Goal: Task Accomplishment & Management: Complete application form

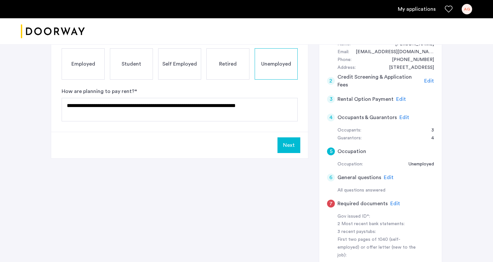
scroll to position [81, 0]
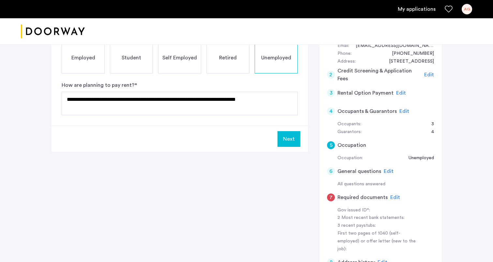
click at [395, 197] on span "Edit" at bounding box center [395, 197] width 10 height 5
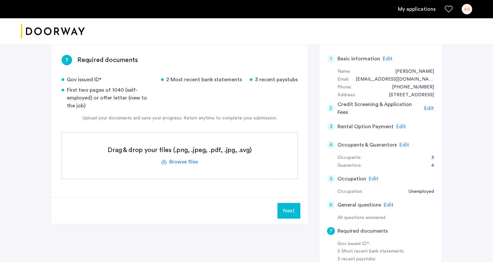
scroll to position [54, 0]
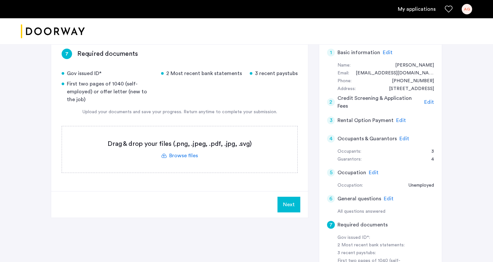
click at [404, 138] on span "Edit" at bounding box center [404, 138] width 10 height 5
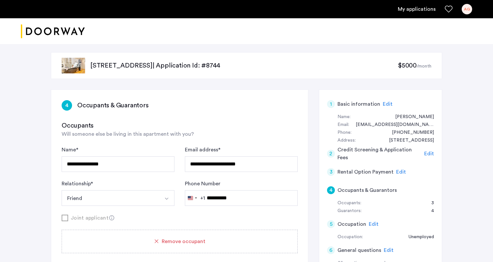
scroll to position [0, 0]
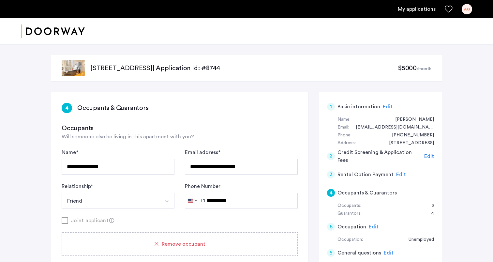
click at [125, 105] on h3 "Occupants & Guarantors" at bounding box center [112, 107] width 71 height 9
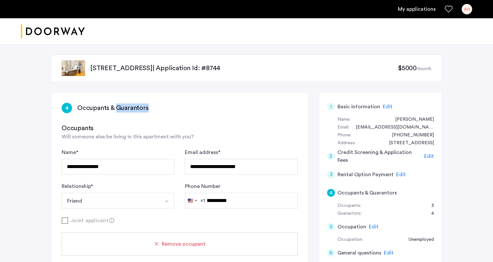
click at [125, 105] on h3 "Occupants & Guarantors" at bounding box center [112, 107] width 71 height 9
click at [146, 128] on h3 "Occupants" at bounding box center [180, 128] width 236 height 9
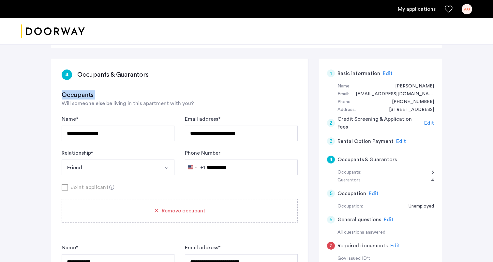
scroll to position [35, 0]
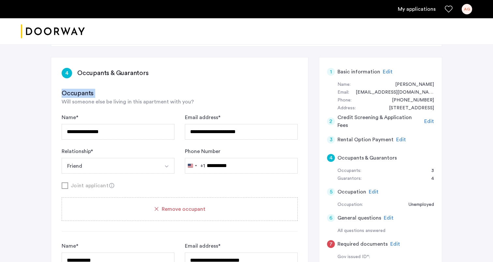
click at [149, 95] on h3 "Occupants" at bounding box center [180, 93] width 236 height 9
click at [385, 72] on span "Edit" at bounding box center [388, 71] width 10 height 5
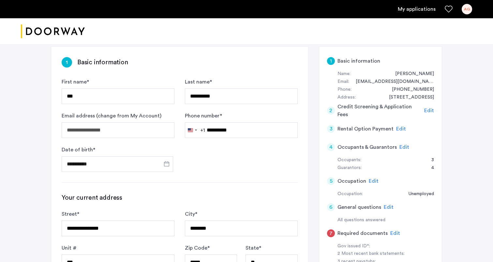
click at [284, 73] on div "**********" at bounding box center [179, 261] width 257 height 429
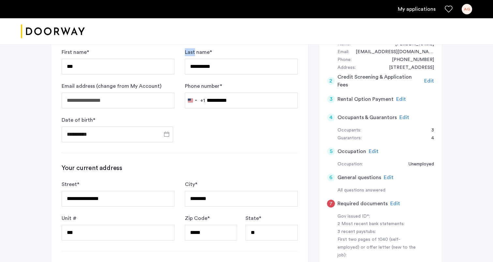
scroll to position [76, 0]
click at [393, 202] on span "Edit" at bounding box center [395, 202] width 10 height 5
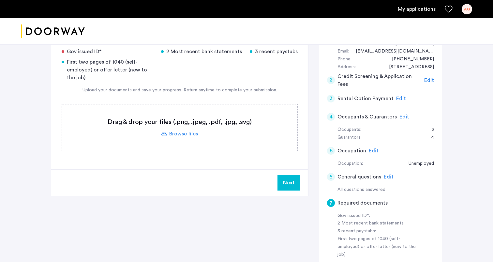
click at [191, 142] on label at bounding box center [179, 127] width 235 height 46
click at [0, 0] on input "file" at bounding box center [0, 0] width 0 height 0
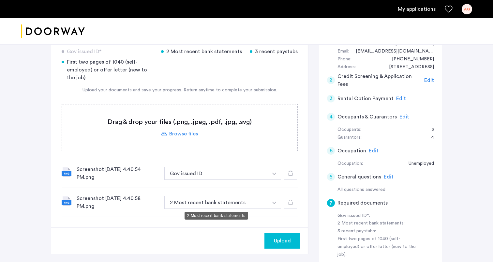
click at [257, 206] on button "2 Most recent bank statements" at bounding box center [216, 202] width 104 height 13
click at [273, 202] on img "button" at bounding box center [274, 202] width 4 height 3
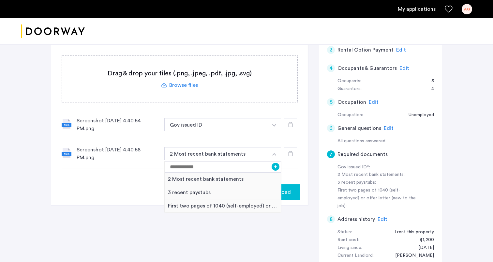
scroll to position [128, 0]
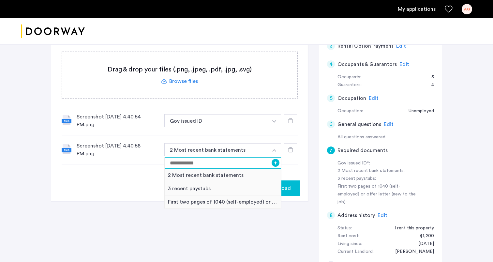
click at [247, 162] on input at bounding box center [223, 162] width 116 height 11
type input "**********"
click at [135, 188] on div "Upload" at bounding box center [179, 188] width 257 height 26
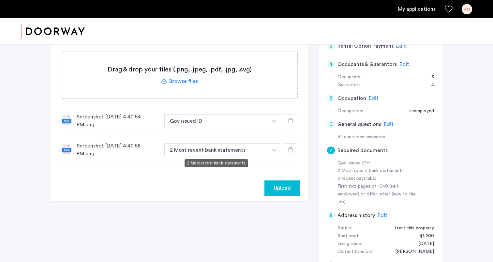
click at [247, 151] on button "2 Most recent bank statements" at bounding box center [216, 149] width 104 height 13
click at [271, 150] on button "button" at bounding box center [274, 149] width 13 height 13
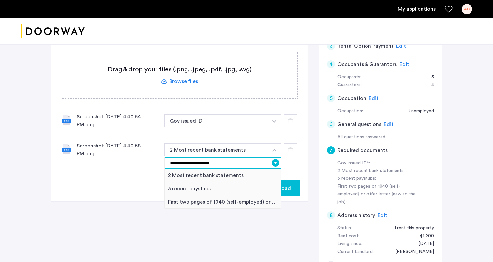
click at [254, 159] on input "**********" at bounding box center [223, 162] width 116 height 11
click at [277, 160] on button "+" at bounding box center [275, 163] width 8 height 8
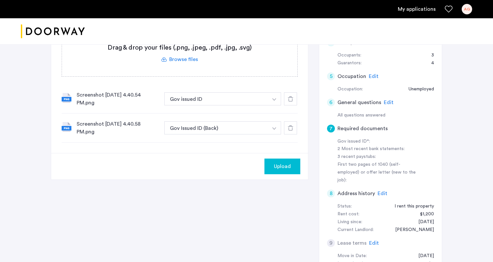
scroll to position [160, 0]
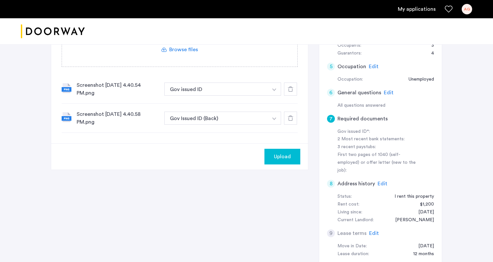
click at [274, 153] on span "Upload" at bounding box center [282, 157] width 17 height 8
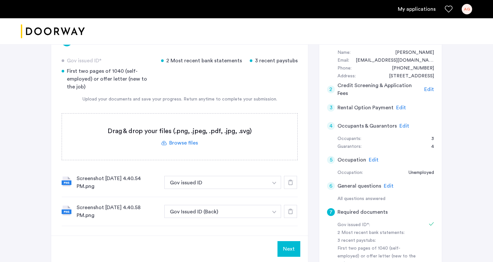
scroll to position [59, 0]
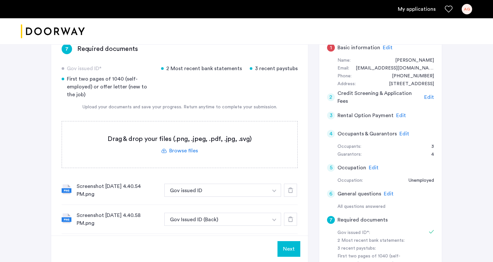
click at [387, 49] on span "Edit" at bounding box center [388, 47] width 10 height 5
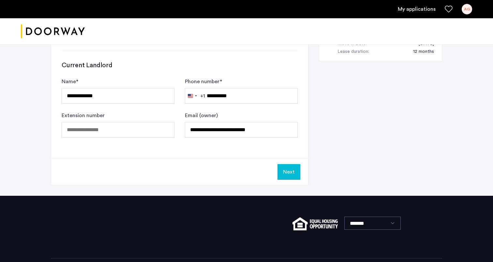
scroll to position [375, 0]
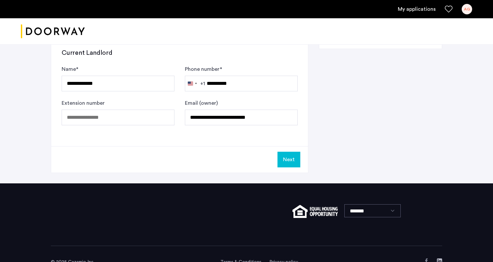
click at [286, 157] on button "Next" at bounding box center [288, 160] width 23 height 16
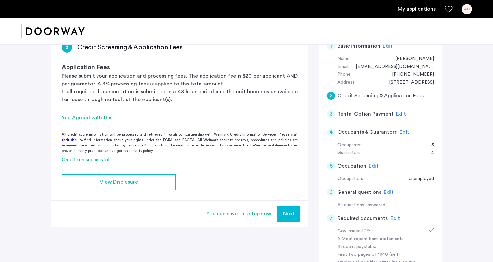
scroll to position [64, 0]
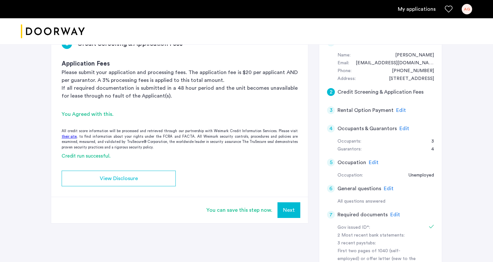
click at [298, 209] on button "Next" at bounding box center [288, 210] width 23 height 16
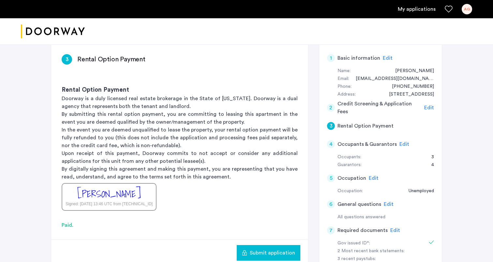
scroll to position [48, 0]
click at [240, 176] on p "By digitally signing this agreement and making this payment, you are representi…" at bounding box center [180, 173] width 236 height 16
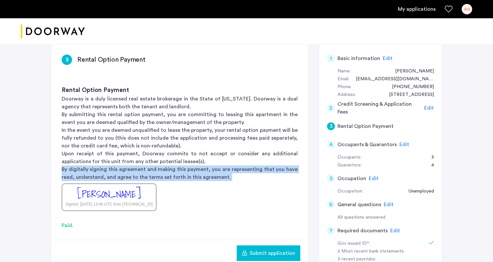
click at [240, 176] on p "By digitally signing this agreement and making this payment, you are representi…" at bounding box center [180, 173] width 236 height 16
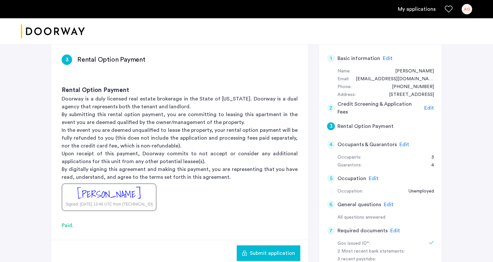
click at [240, 176] on p "By digitally signing this agreement and making this payment, you are representi…" at bounding box center [180, 173] width 236 height 16
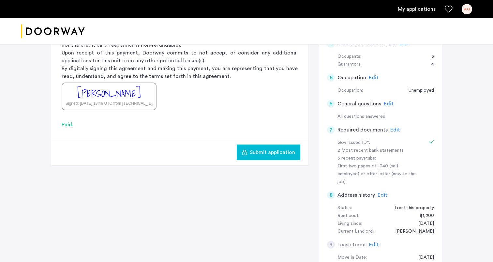
scroll to position [162, 0]
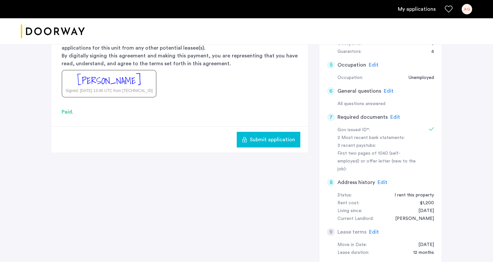
click at [374, 229] on span "Edit" at bounding box center [374, 231] width 10 height 5
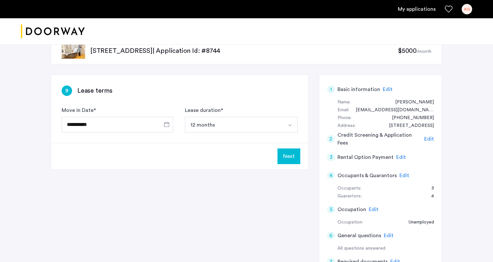
scroll to position [11, 0]
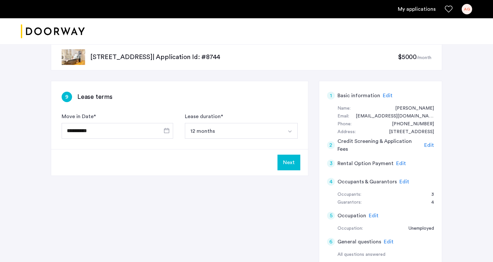
click at [287, 166] on button "Next" at bounding box center [288, 162] width 23 height 16
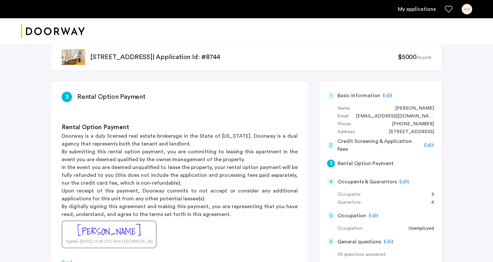
scroll to position [0, 0]
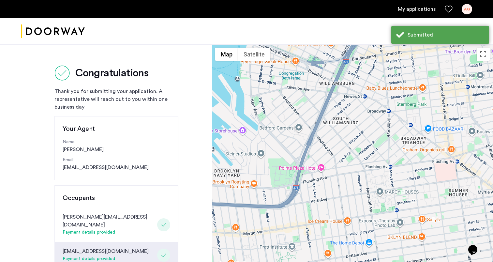
click at [145, 95] on div "Thank you for submitting your application. A representative will reach out to y…" at bounding box center [116, 98] width 124 height 23
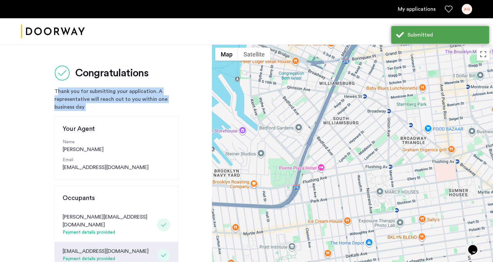
click at [145, 95] on div "Thank you for submitting your application. A representative will reach out to y…" at bounding box center [116, 98] width 124 height 23
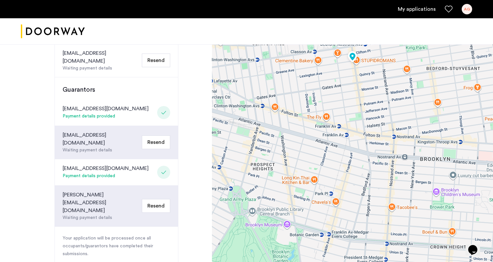
scroll to position [211, 0]
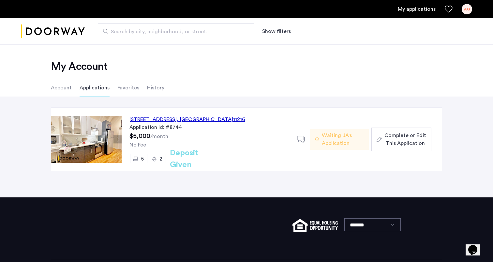
click at [211, 157] on h2 "Deposit Given" at bounding box center [196, 158] width 52 height 23
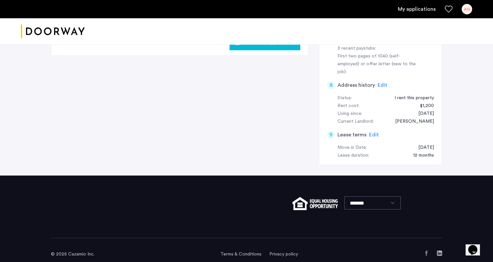
scroll to position [257, 0]
